Goal: Task Accomplishment & Management: Use online tool/utility

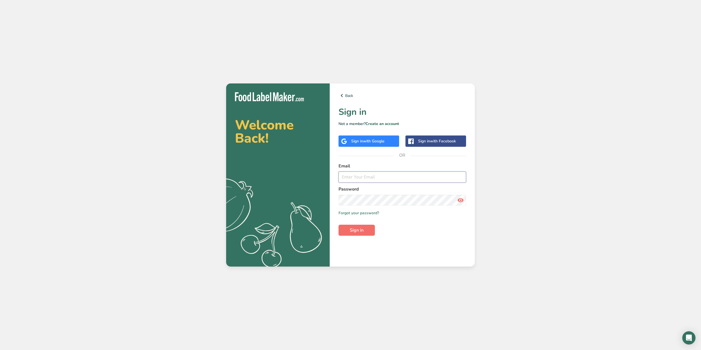
type input "[EMAIL_ADDRESS][DOMAIN_NAME]"
click at [359, 230] on span "Sign in" at bounding box center [357, 230] width 14 height 7
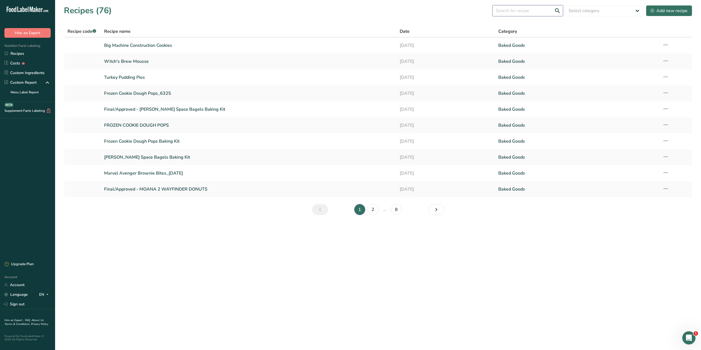
click at [527, 13] on input "text" at bounding box center [528, 10] width 71 height 11
click at [149, 45] on link "Big Machine Construction Cookies" at bounding box center [248, 46] width 289 height 12
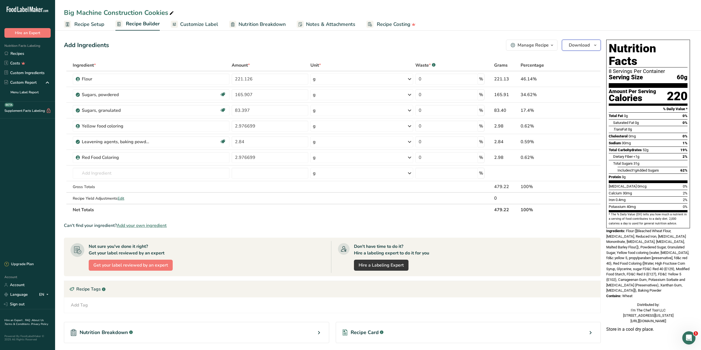
drag, startPoint x: 593, startPoint y: 45, endPoint x: 598, endPoint y: 44, distance: 5.0
click at [593, 45] on icon "button" at bounding box center [595, 45] width 4 height 7
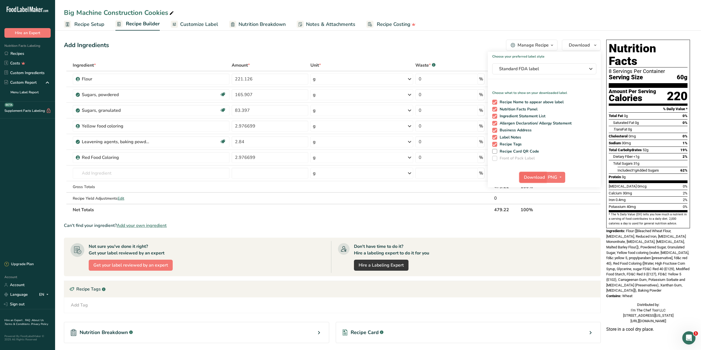
click at [537, 178] on span "Download" at bounding box center [534, 177] width 21 height 7
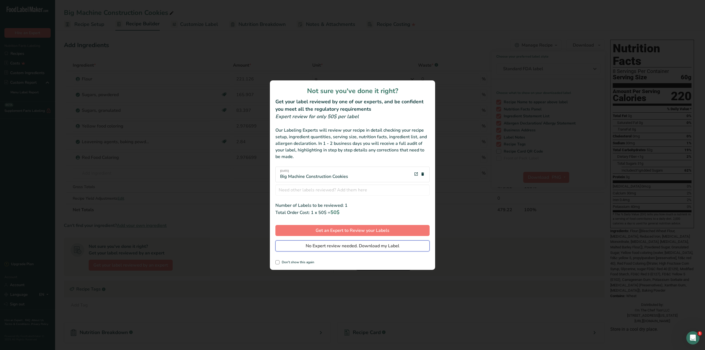
click at [360, 247] on span "No Expert review needed. Download my Label" at bounding box center [353, 246] width 94 height 7
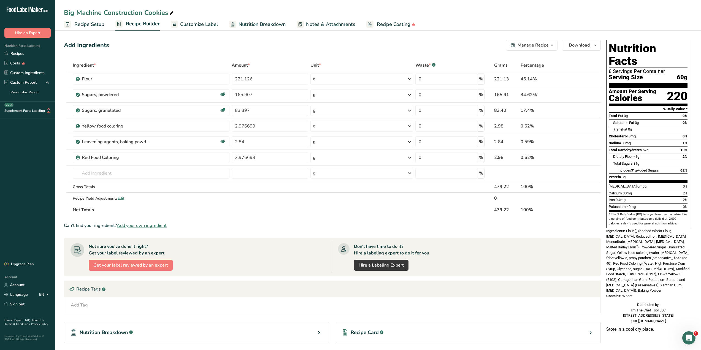
drag, startPoint x: 26, startPoint y: 53, endPoint x: 151, endPoint y: 60, distance: 125.3
click at [26, 53] on link "Recipes" at bounding box center [27, 54] width 55 height 10
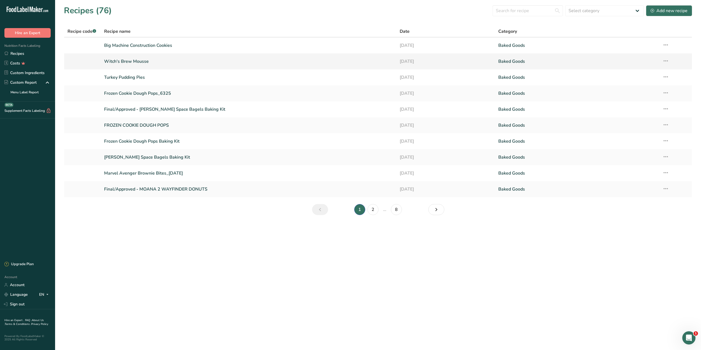
click at [123, 62] on link "Witch's Brew Mousse" at bounding box center [248, 62] width 289 height 12
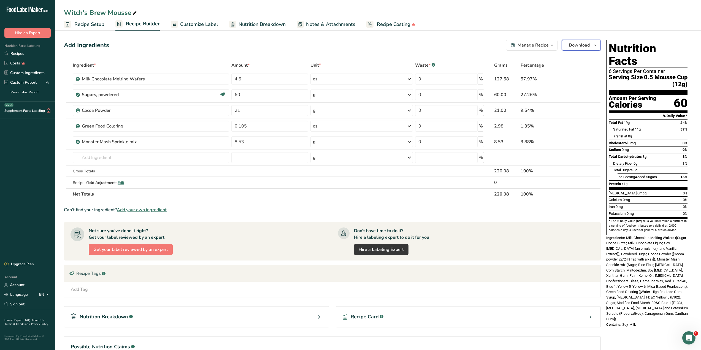
click at [600, 44] on button "Download" at bounding box center [581, 45] width 39 height 11
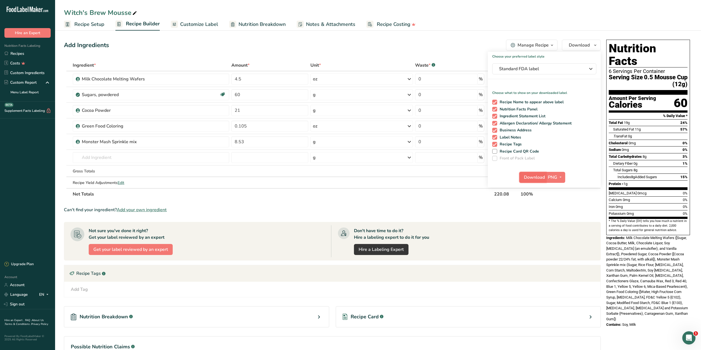
click at [541, 178] on span "Download" at bounding box center [534, 177] width 21 height 7
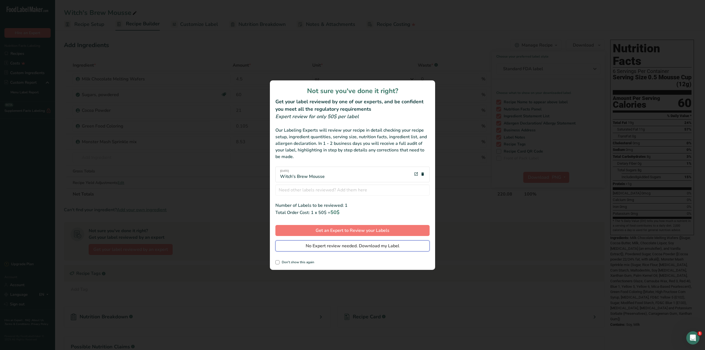
click at [339, 249] on span "No Expert review needed. Download my Label" at bounding box center [353, 246] width 94 height 7
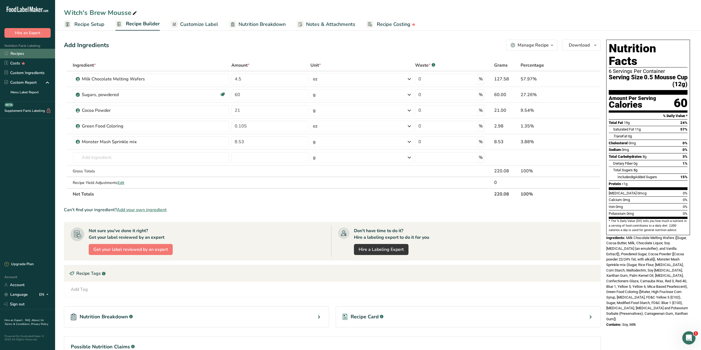
click at [23, 54] on link "Recipes" at bounding box center [27, 54] width 55 height 10
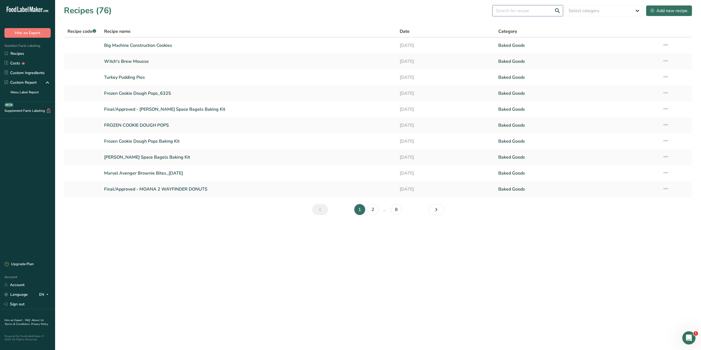
click at [520, 12] on input "text" at bounding box center [528, 10] width 71 height 11
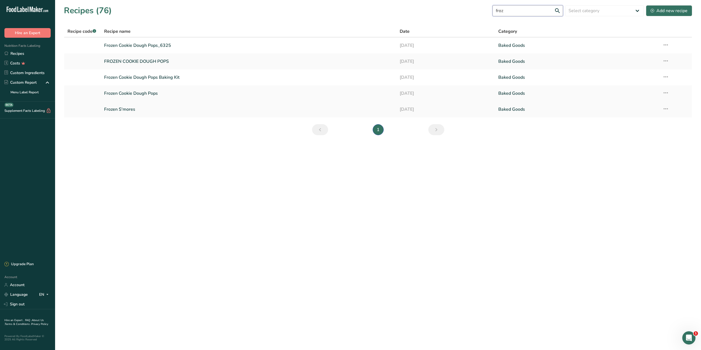
type input "froz"
click at [128, 109] on link "Frozen S'mores" at bounding box center [248, 110] width 289 height 12
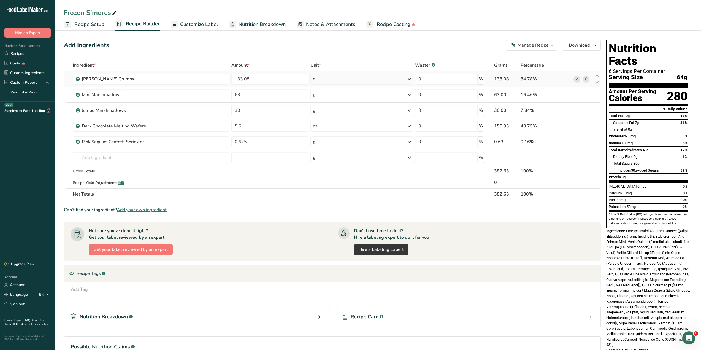
drag, startPoint x: 331, startPoint y: 77, endPoint x: 334, endPoint y: 78, distance: 3.1
click at [332, 77] on div "g" at bounding box center [362, 79] width 103 height 11
click at [330, 125] on div "See more" at bounding box center [337, 123] width 46 height 6
click at [326, 142] on div "oz" at bounding box center [337, 140] width 46 height 8
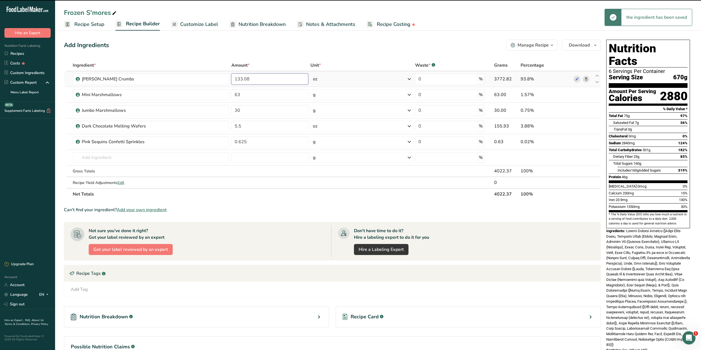
click at [260, 79] on input "133.08" at bounding box center [269, 79] width 77 height 11
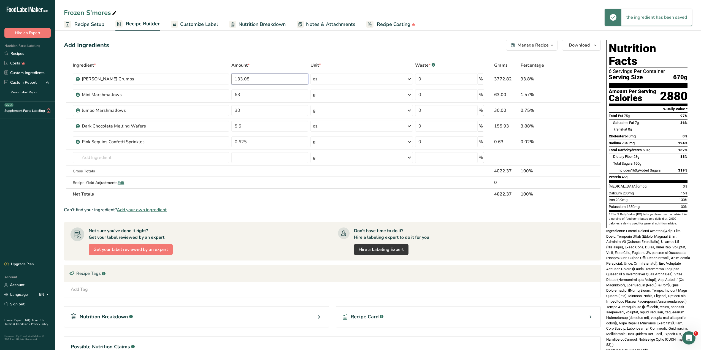
drag, startPoint x: 260, startPoint y: 79, endPoint x: 179, endPoint y: 69, distance: 81.8
click at [179, 69] on table "Ingredient * Amount * Unit * Waste * .a-a{fill:#347362;}.b-a{fill:#fff;} Grams …" at bounding box center [332, 130] width 537 height 141
type input "4.4"
click at [361, 51] on div "Add Ingredients Manage Recipe Delete Recipe Duplicate Recipe Scale Recipe Save …" at bounding box center [334, 215] width 540 height 356
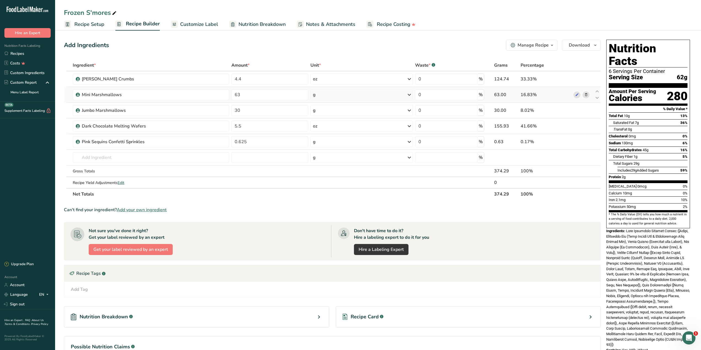
click at [339, 92] on div "g" at bounding box center [362, 94] width 103 height 11
click at [330, 141] on div "Weight Units g kg mg See more Volume Units l mL fl oz See more" at bounding box center [337, 142] width 53 height 83
click at [328, 140] on div "See more" at bounding box center [337, 139] width 46 height 6
click at [320, 154] on div "oz" at bounding box center [337, 156] width 46 height 8
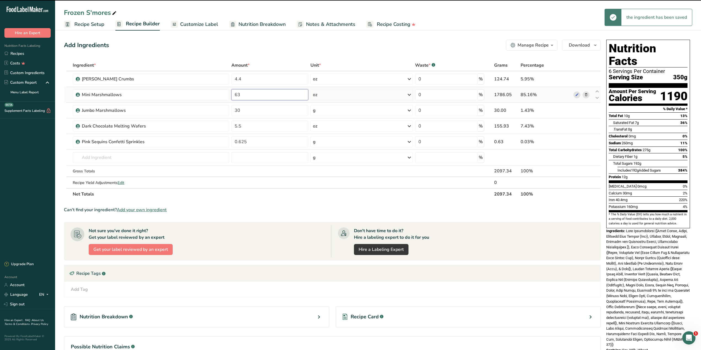
click at [263, 96] on input "63" at bounding box center [269, 94] width 77 height 11
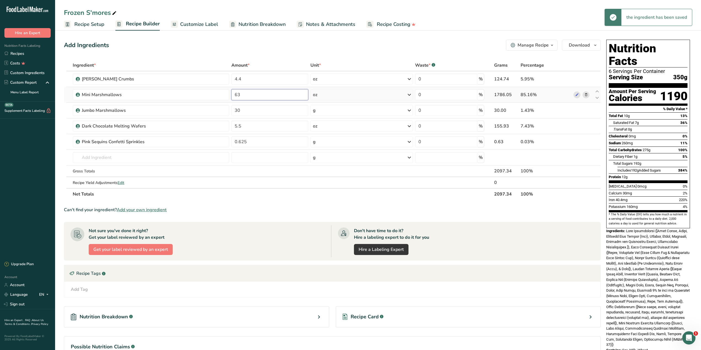
type input "6"
type input "0"
type input "0.98"
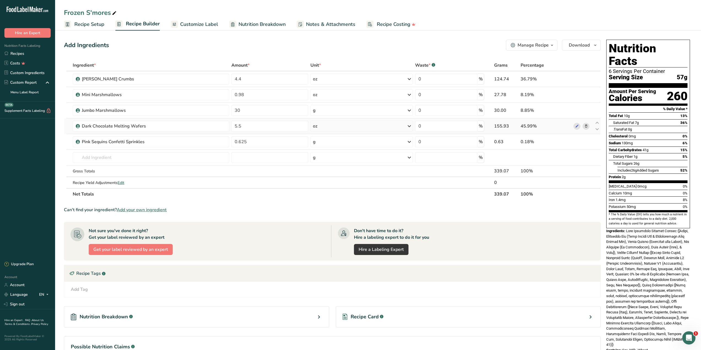
click at [371, 126] on div "Ingredient * Amount * Unit * Waste * .a-a{fill:#347362;}.b-a{fill:#fff;} Grams …" at bounding box center [332, 130] width 537 height 141
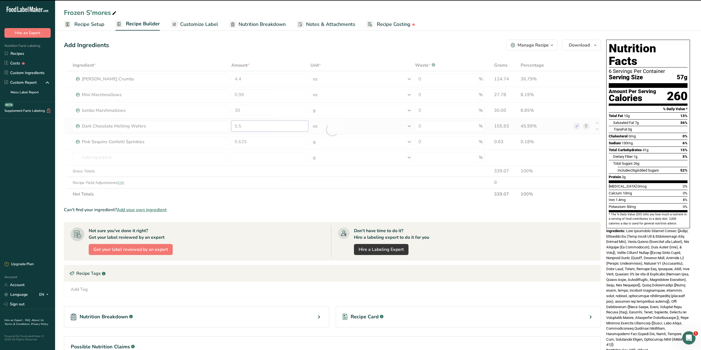
click at [269, 126] on input "5.5" at bounding box center [269, 126] width 77 height 11
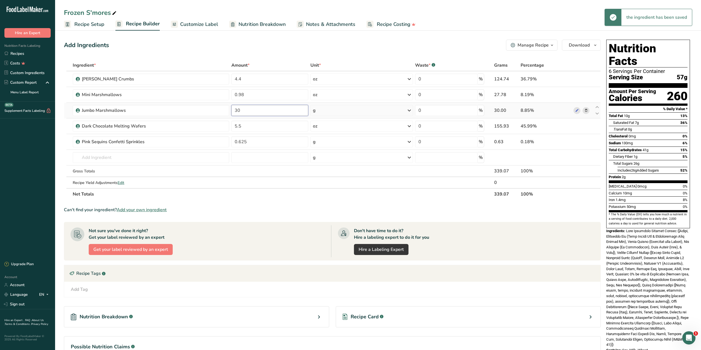
click at [260, 111] on div "Ingredient * Amount * Unit * Waste * .a-a{fill:#347362;}.b-a{fill:#fff;} Grams …" at bounding box center [332, 130] width 537 height 141
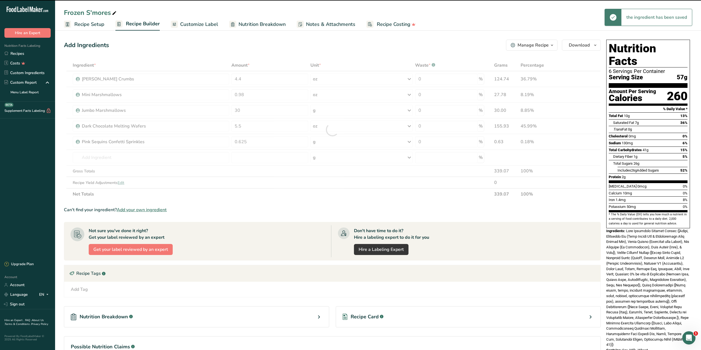
click at [316, 110] on div at bounding box center [332, 130] width 537 height 141
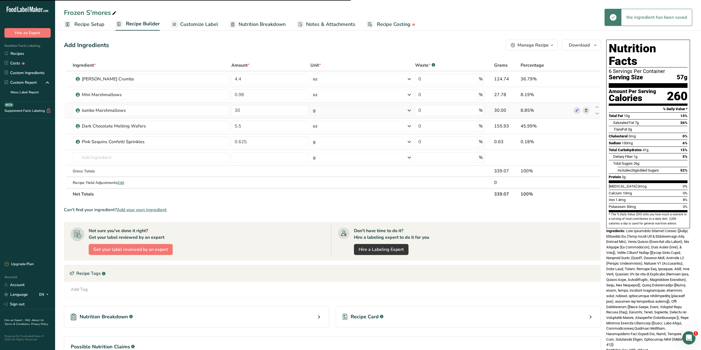
click at [330, 109] on div "g" at bounding box center [362, 110] width 103 height 11
click at [330, 151] on div "See more" at bounding box center [337, 154] width 46 height 6
click at [327, 172] on div "oz" at bounding box center [337, 171] width 46 height 8
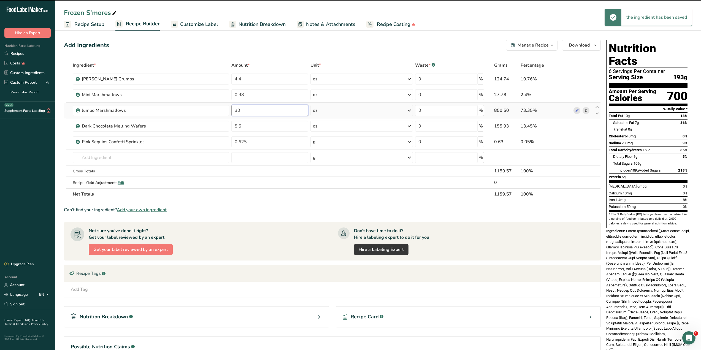
click at [254, 113] on input "30" at bounding box center [269, 110] width 77 height 11
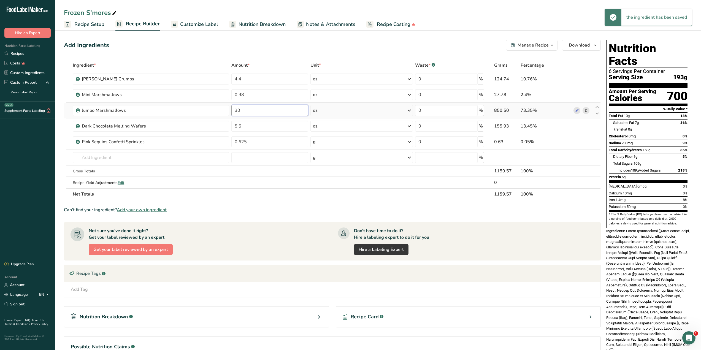
type input "3"
type input "1.48"
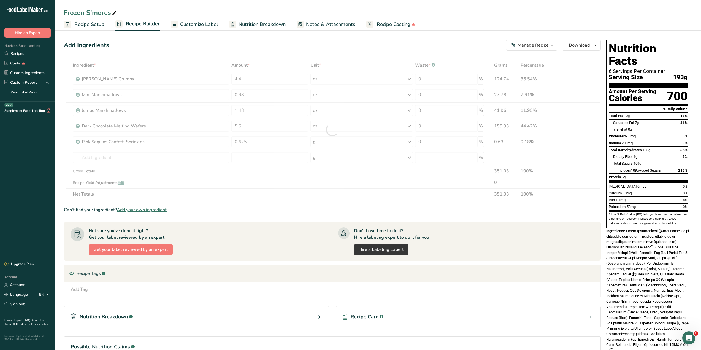
click at [276, 202] on section "Ingredient * Amount * Unit * Waste * .a-a{fill:#347362;}.b-a{fill:#fff;} Grams …" at bounding box center [332, 221] width 537 height 322
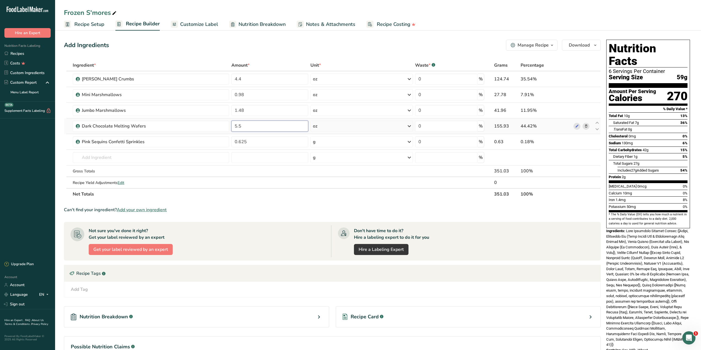
click at [254, 125] on input "5.5" at bounding box center [269, 126] width 77 height 11
drag, startPoint x: 254, startPoint y: 125, endPoint x: 211, endPoint y: 124, distance: 43.0
click at [211, 124] on tr "Dark Chocolate Melting Wafers 5.5 oz Weight Units g kg mg See more Volume Units…" at bounding box center [332, 126] width 536 height 16
type input "3.25"
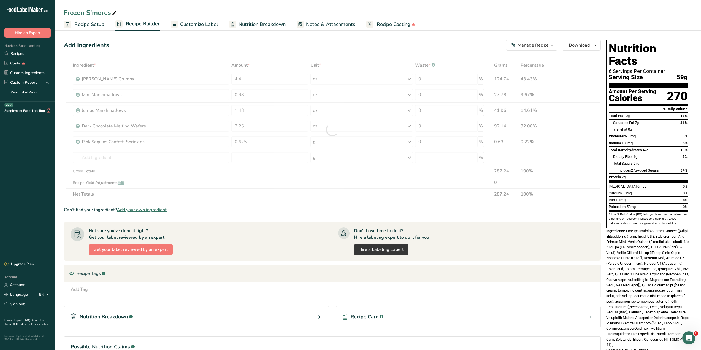
click at [258, 204] on section "Ingredient * Amount * Unit * Waste * .a-a{fill:#347362;}.b-a{fill:#fff;} Grams …" at bounding box center [332, 221] width 537 height 322
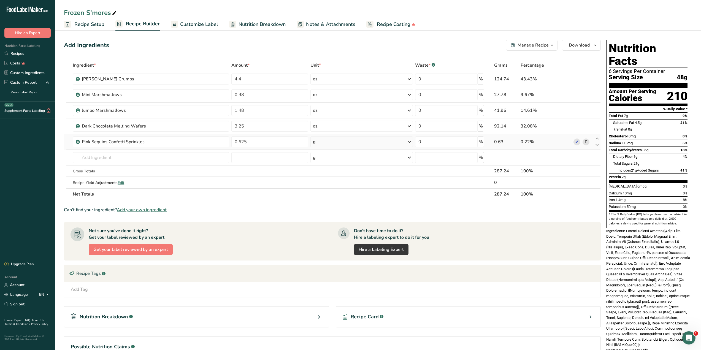
click at [324, 144] on div "g" at bounding box center [362, 141] width 103 height 11
click at [327, 186] on div "See more" at bounding box center [337, 186] width 46 height 6
click at [324, 249] on div "See more" at bounding box center [337, 250] width 46 height 6
click at [340, 259] on div "tsp" at bounding box center [337, 259] width 42 height 6
drag, startPoint x: 283, startPoint y: 144, endPoint x: 214, endPoint y: 141, distance: 68.9
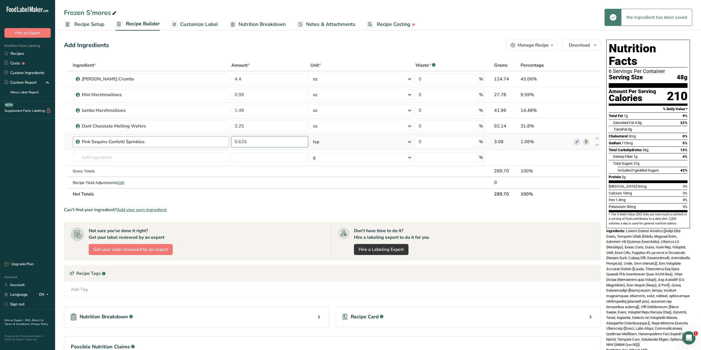
click at [215, 143] on tr "Pink Sequins Confetti Sprinkles 0.625 tsp Weight Units g kg mg mcg lb oz See le…" at bounding box center [332, 142] width 536 height 16
type input "1"
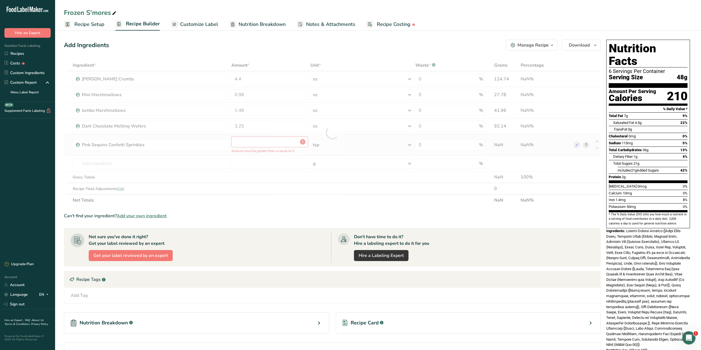
click at [316, 143] on div "Ingredient * Amount * Unit * Waste * .a-a{fill:#347362;}.b-a{fill:#fff;} Grams …" at bounding box center [332, 133] width 537 height 147
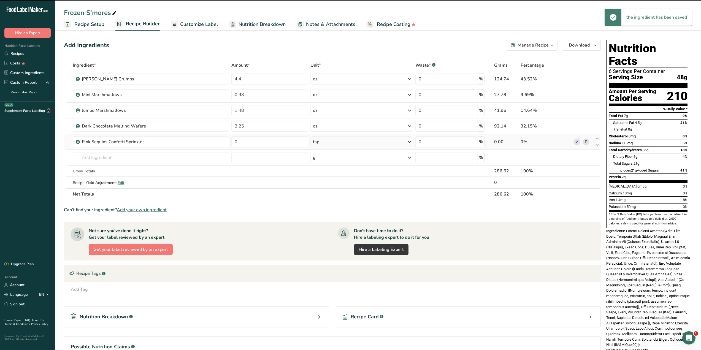
click at [320, 144] on div "tsp" at bounding box center [362, 141] width 103 height 11
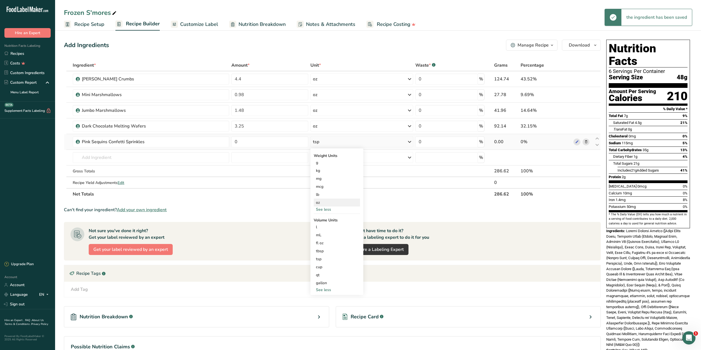
click at [331, 205] on div "oz" at bounding box center [337, 203] width 46 height 8
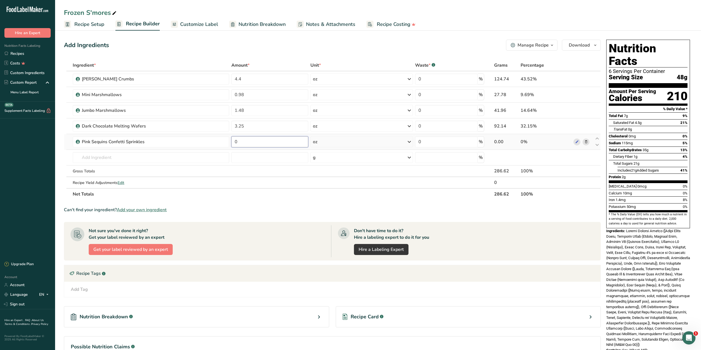
click at [263, 144] on input "0" at bounding box center [269, 141] width 77 height 11
type input "0.02"
click at [271, 191] on div "Ingredient * Amount * Unit * Waste * .a-a{fill:#347362;}.b-a{fill:#fff;} Grams …" at bounding box center [332, 130] width 537 height 141
click at [194, 31] on section "Add Ingredients Manage Recipe Delete Recipe Duplicate Recipe Scale Recipe Save …" at bounding box center [378, 216] width 646 height 374
drag, startPoint x: 196, startPoint y: 29, endPoint x: 174, endPoint y: 28, distance: 21.6
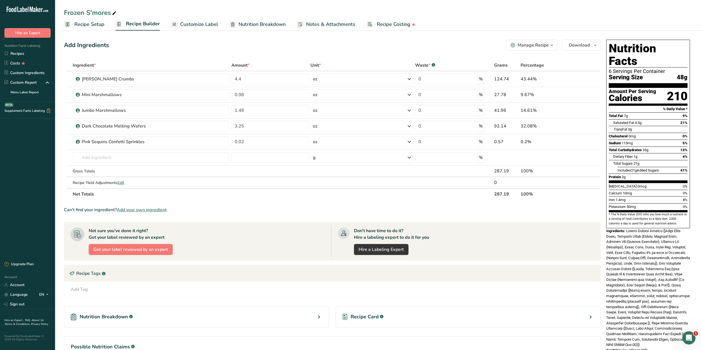
click at [196, 29] on link "Customize Label" at bounding box center [194, 24] width 47 height 12
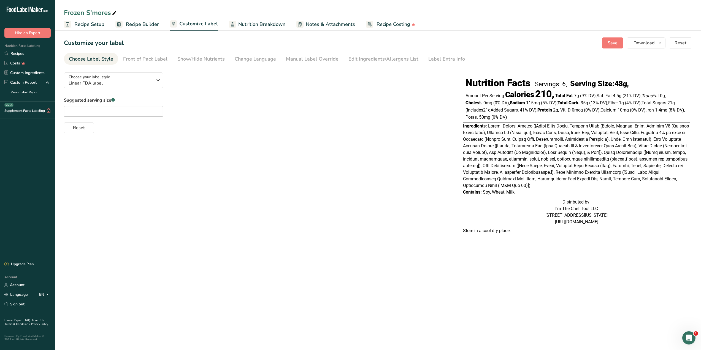
click at [256, 24] on span "Nutrition Breakdown" at bounding box center [261, 24] width 47 height 7
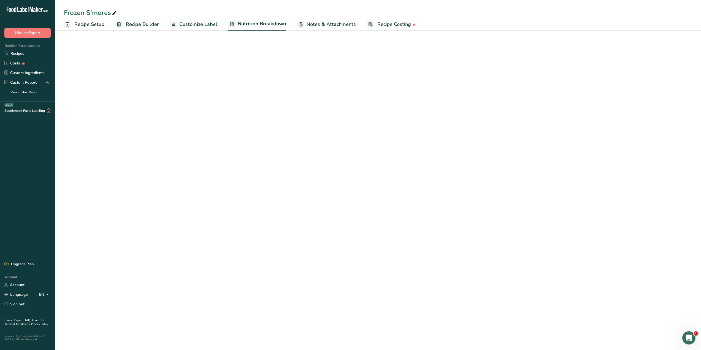
select select "Calories"
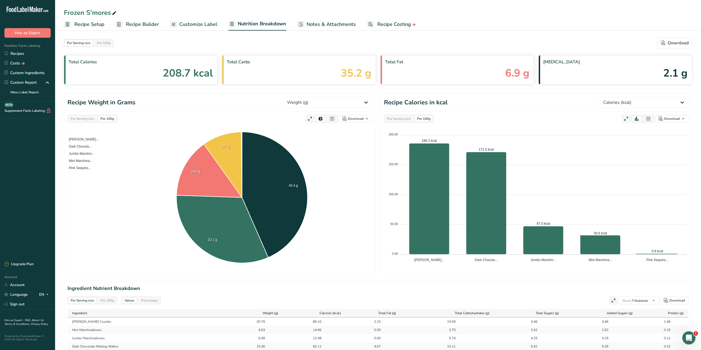
click at [203, 25] on span "Customize Label" at bounding box center [198, 24] width 38 height 7
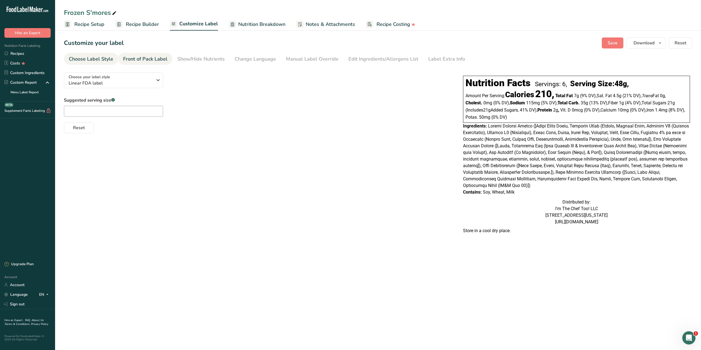
click at [140, 58] on div "Front of Pack Label" at bounding box center [145, 58] width 44 height 7
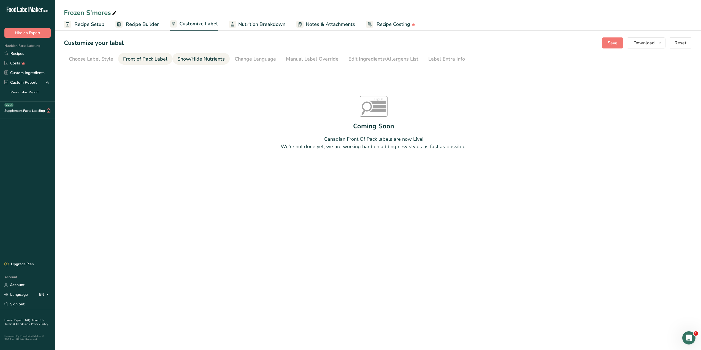
click at [205, 54] on link "Show/Hide Nutrients" at bounding box center [200, 59] width 47 height 12
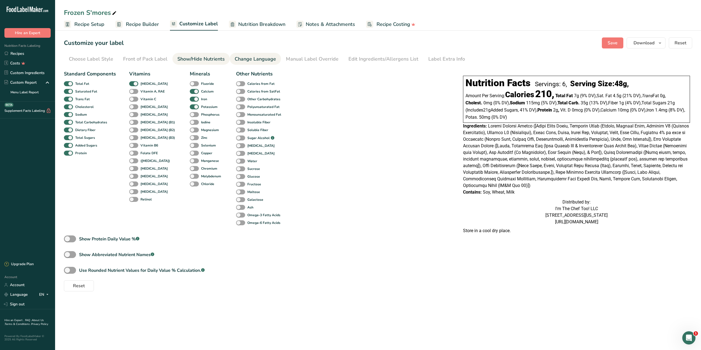
click at [251, 60] on div "Change Language" at bounding box center [255, 58] width 41 height 7
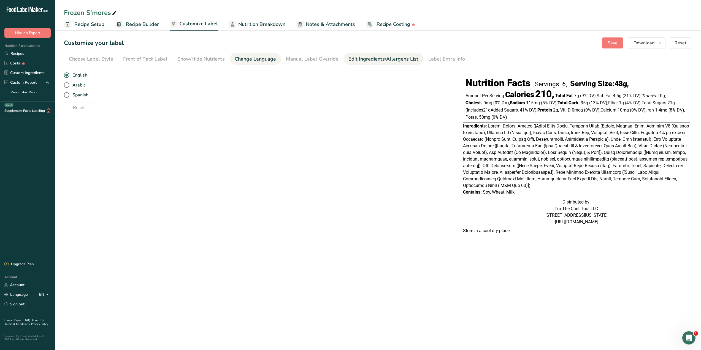
click at [398, 60] on div "Edit Ingredients/Allergens List" at bounding box center [384, 58] width 70 height 7
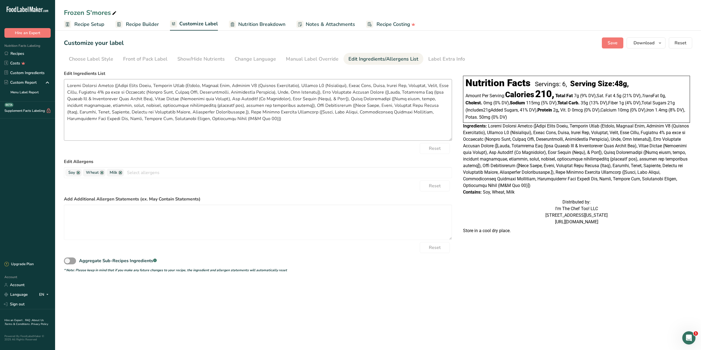
drag, startPoint x: 450, startPoint y: 113, endPoint x: 451, endPoint y: 139, distance: 26.5
click at [451, 139] on textarea at bounding box center [258, 110] width 388 height 62
click at [618, 43] on span "Save" at bounding box center [613, 43] width 10 height 7
click at [662, 43] on icon "button" at bounding box center [660, 43] width 4 height 7
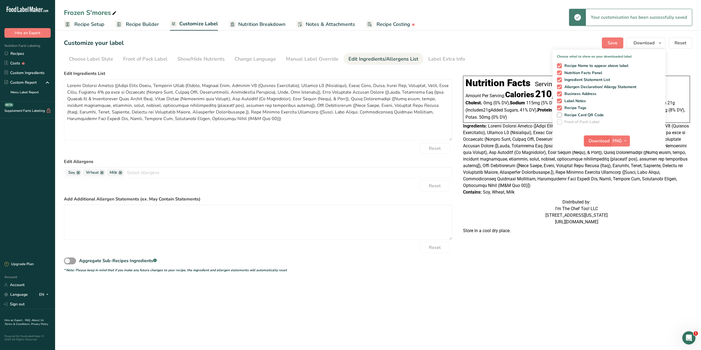
click at [607, 141] on span "Download" at bounding box center [599, 141] width 21 height 7
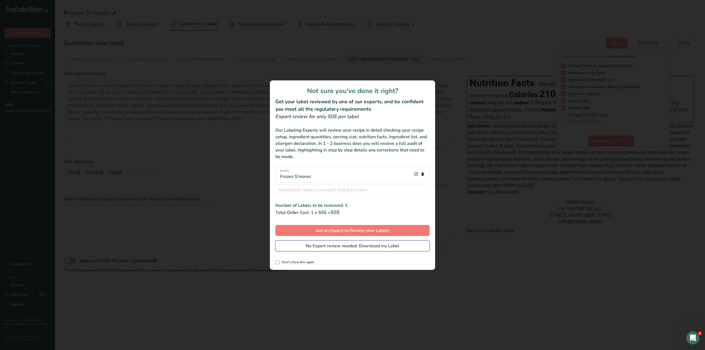
drag, startPoint x: 338, startPoint y: 248, endPoint x: 327, endPoint y: 236, distance: 16.2
click at [338, 248] on span "No Expert review needed. Download my Label" at bounding box center [353, 246] width 94 height 7
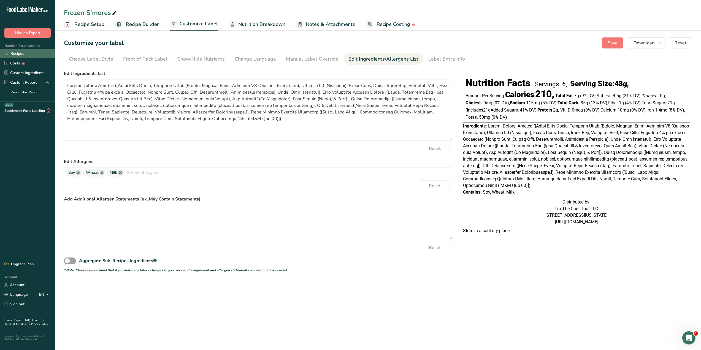
click at [14, 53] on link "Recipes" at bounding box center [27, 54] width 55 height 10
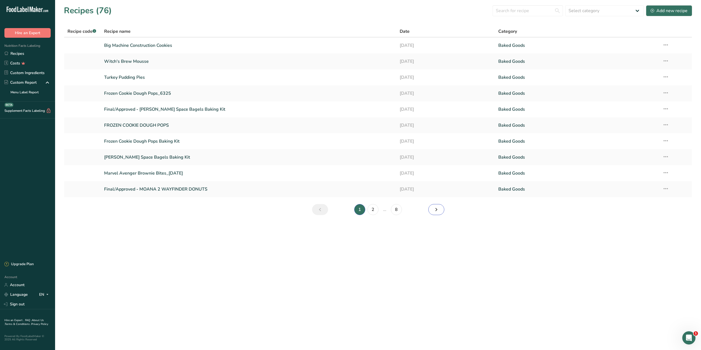
click at [436, 209] on icon "Next page" at bounding box center [436, 210] width 7 height 10
